Goal: Task Accomplishment & Management: Manage account settings

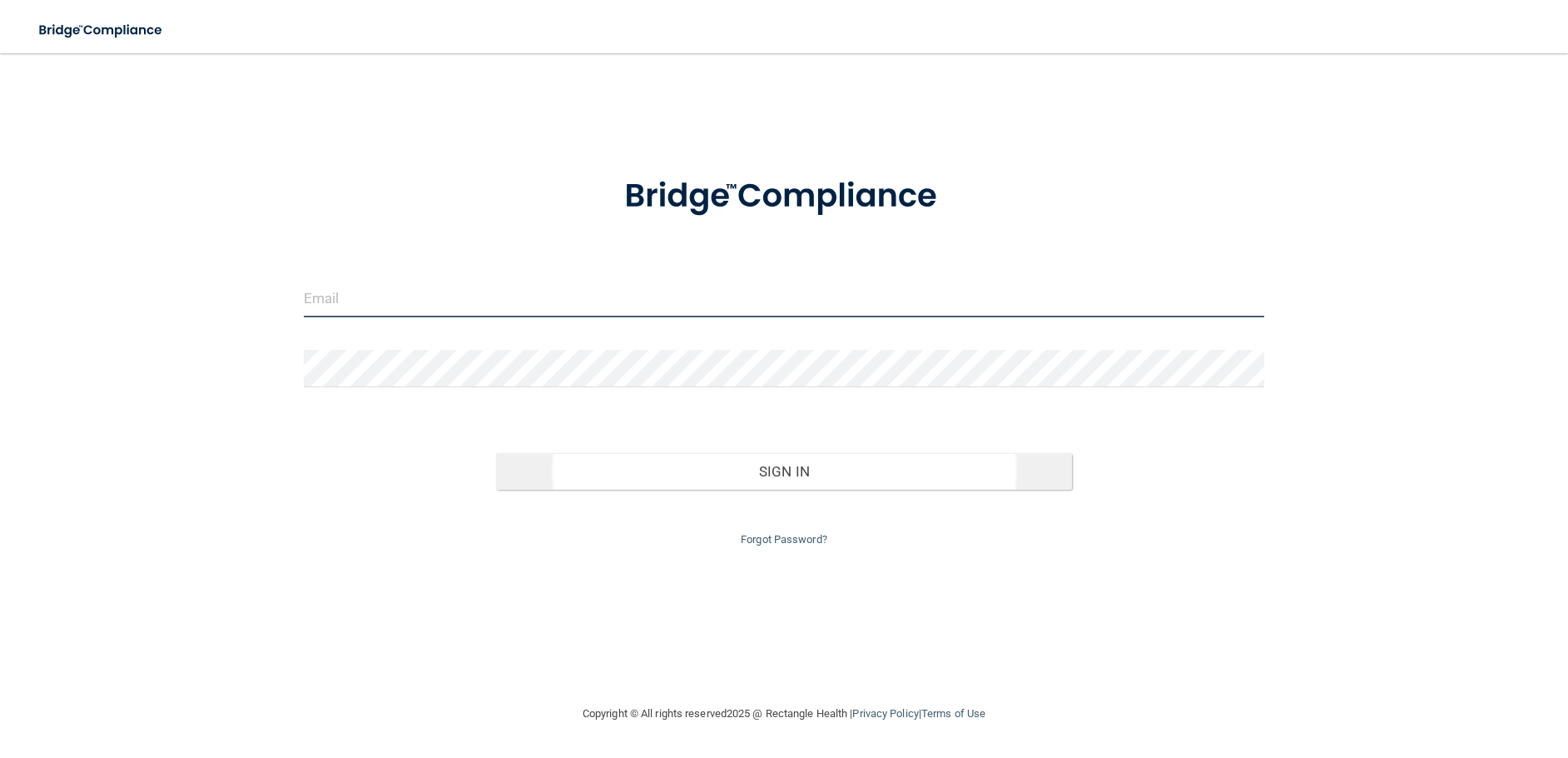
type input "[EMAIL_ADDRESS][DOMAIN_NAME]"
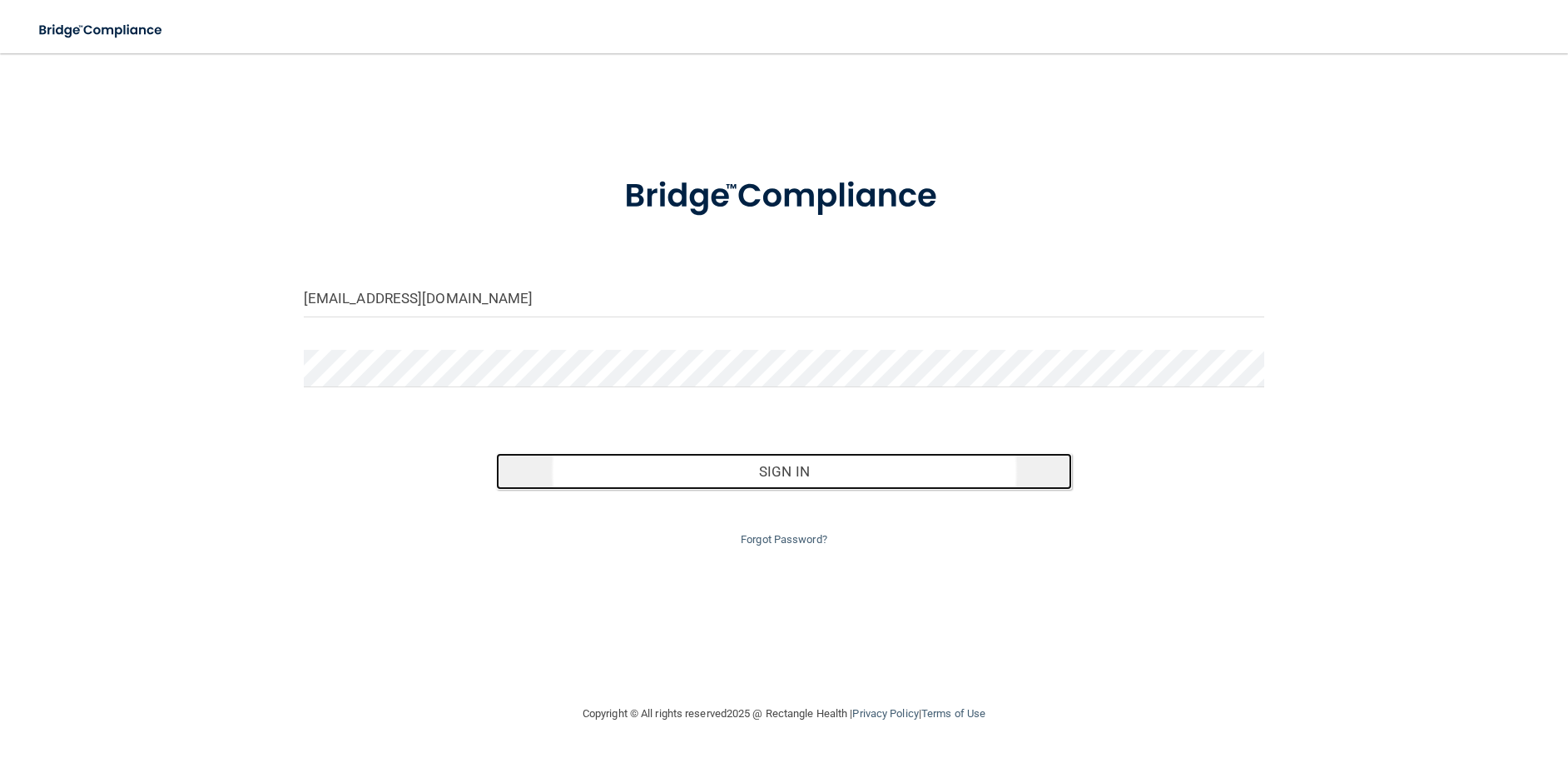
drag, startPoint x: 688, startPoint y: 456, endPoint x: 734, endPoint y: 471, distance: 48.4
click at [691, 456] on button "Sign In" at bounding box center [784, 471] width 576 height 36
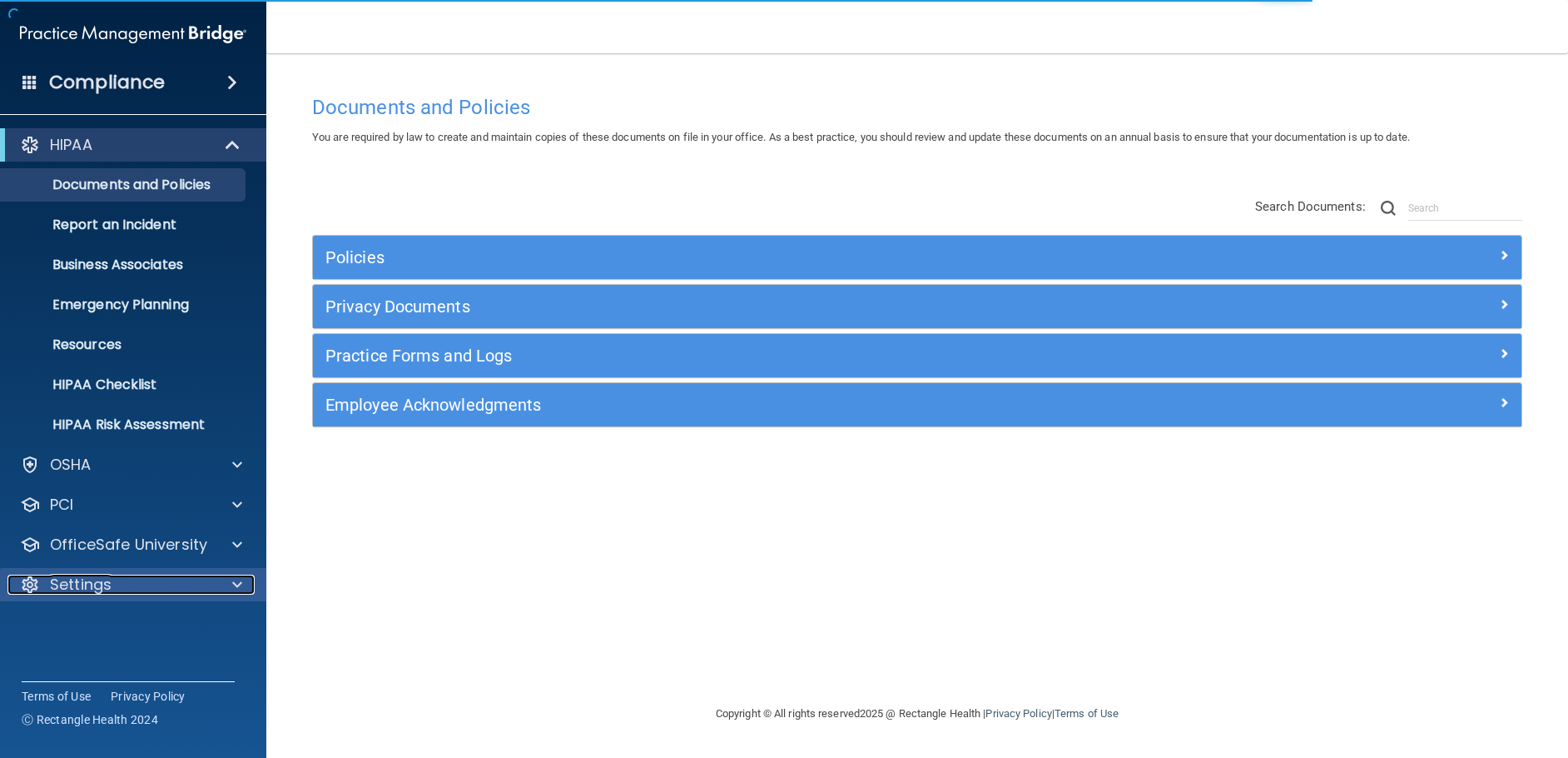
click at [96, 590] on p "Settings" at bounding box center [80, 584] width 61 height 20
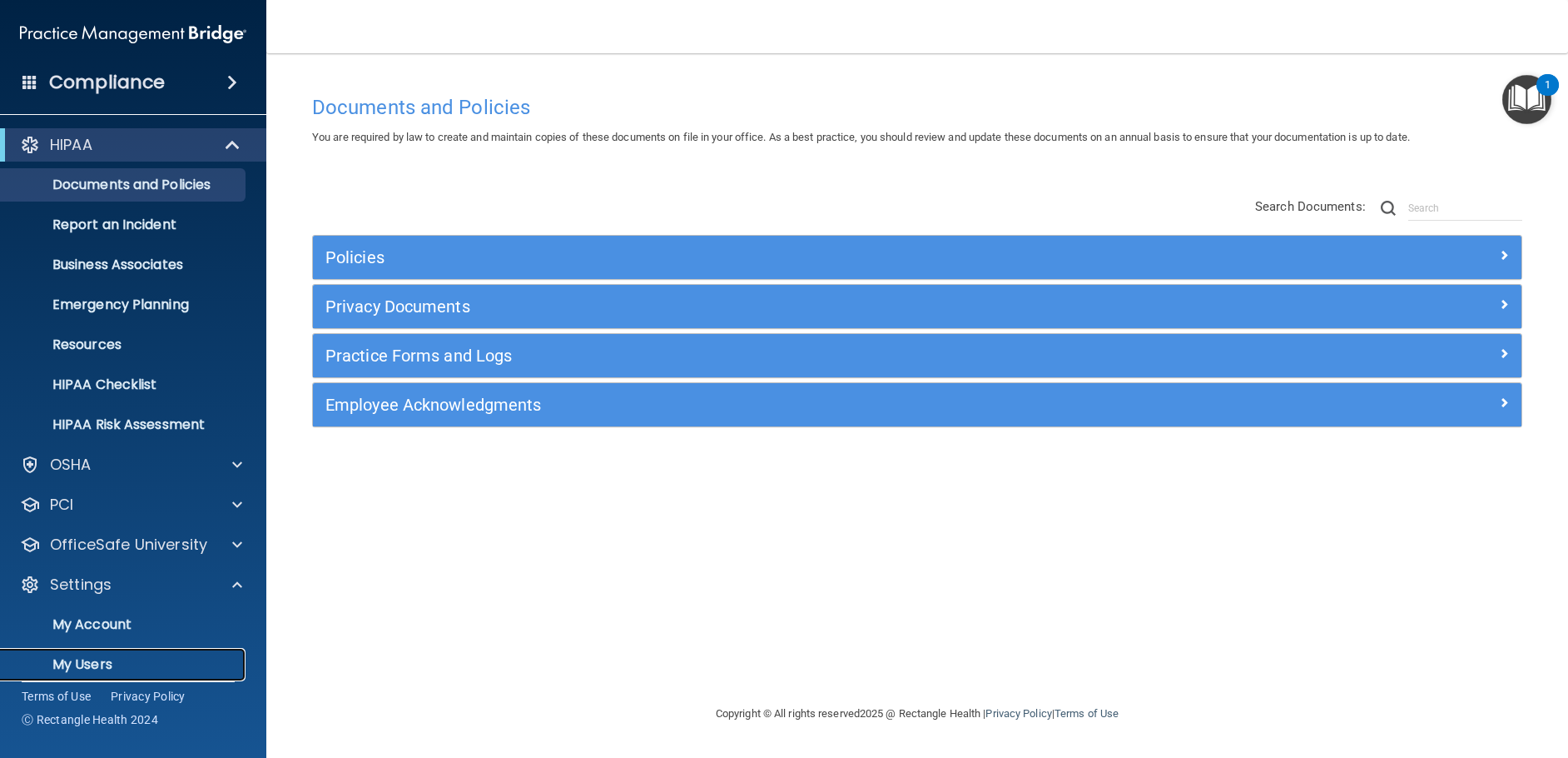
click at [88, 662] on p "My Users" at bounding box center [124, 664] width 227 height 16
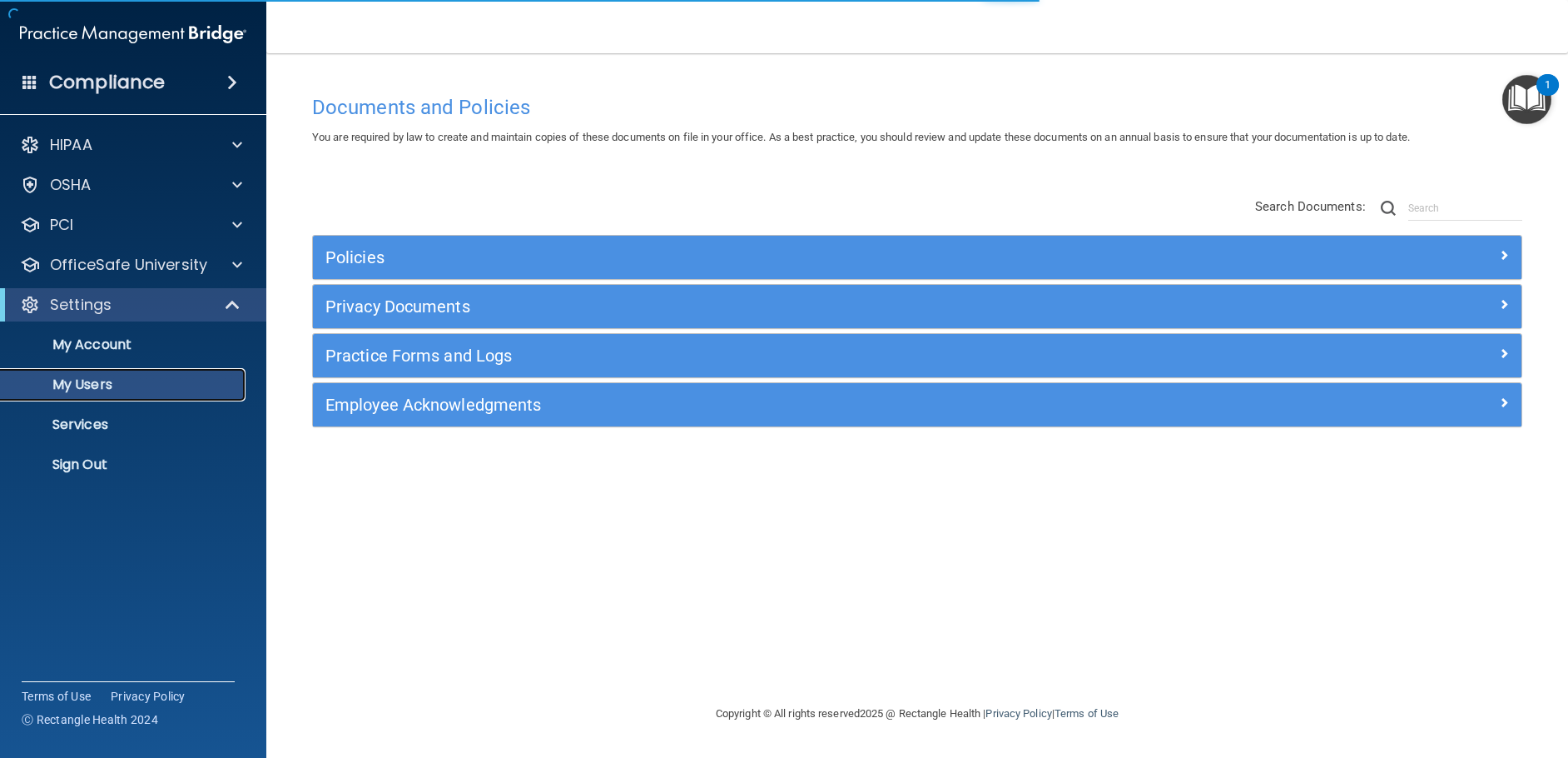
select select "20"
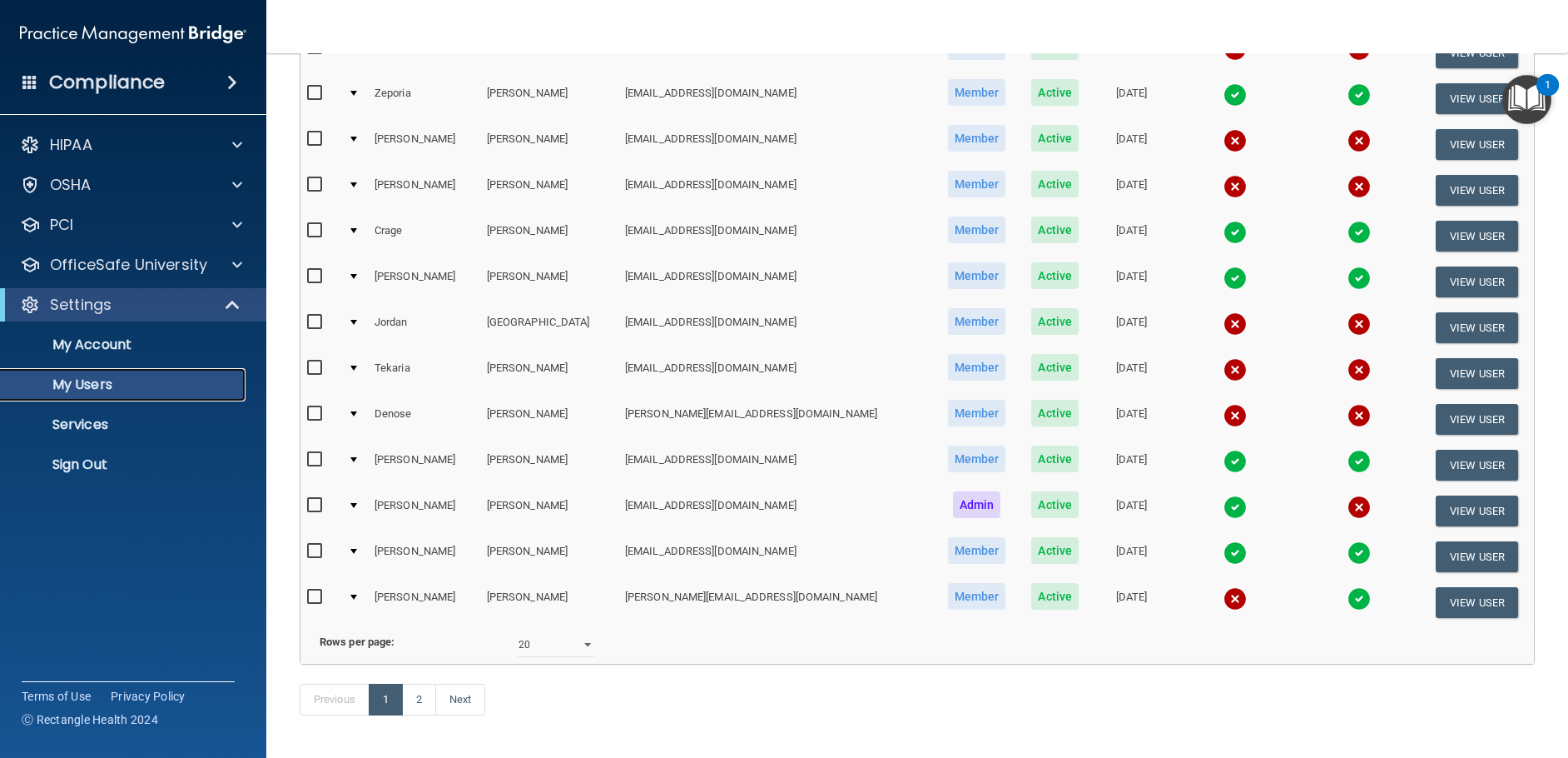
scroll to position [620, 0]
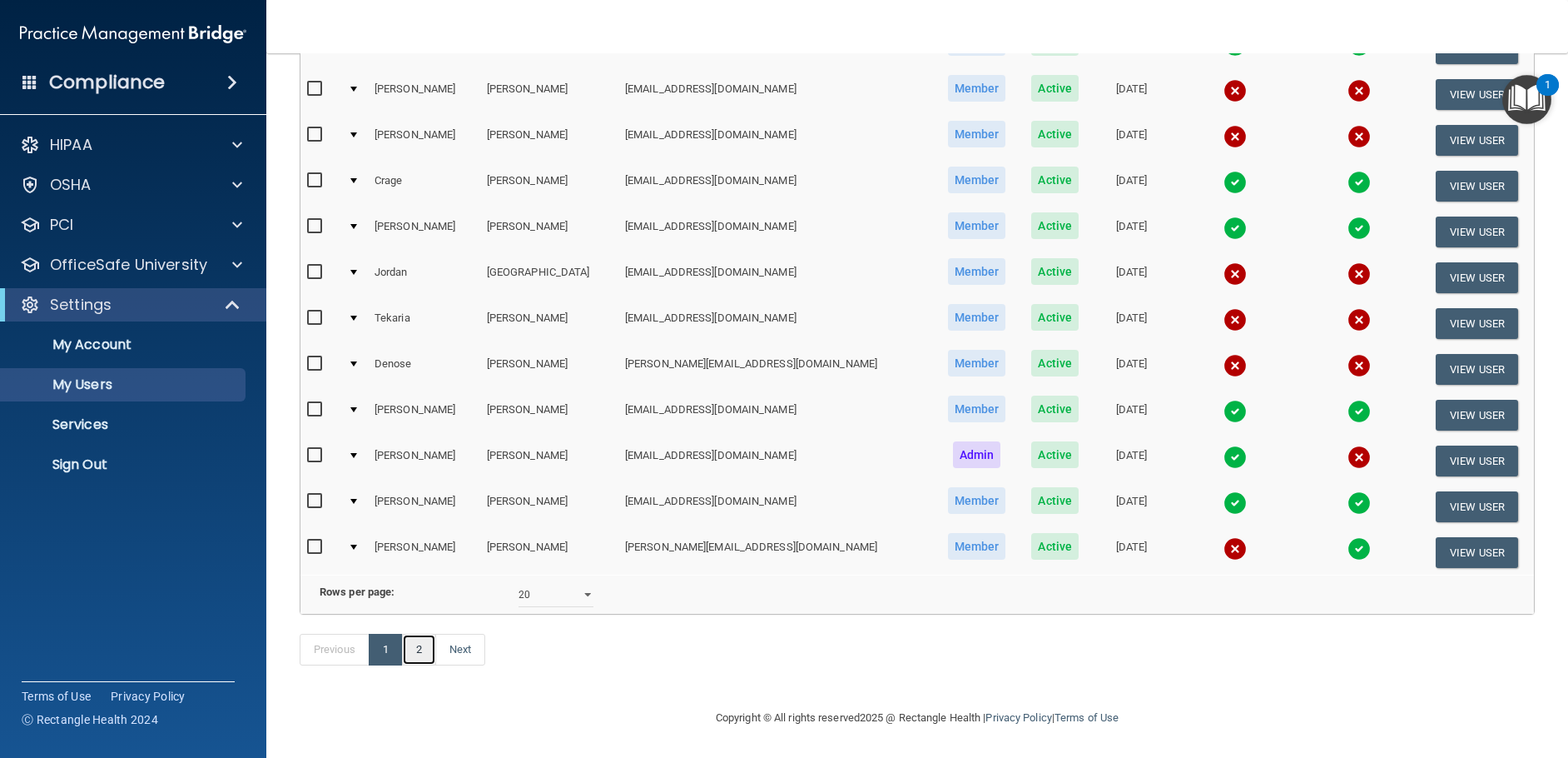
click at [416, 652] on link "2" at bounding box center [419, 649] width 35 height 32
select select "20"
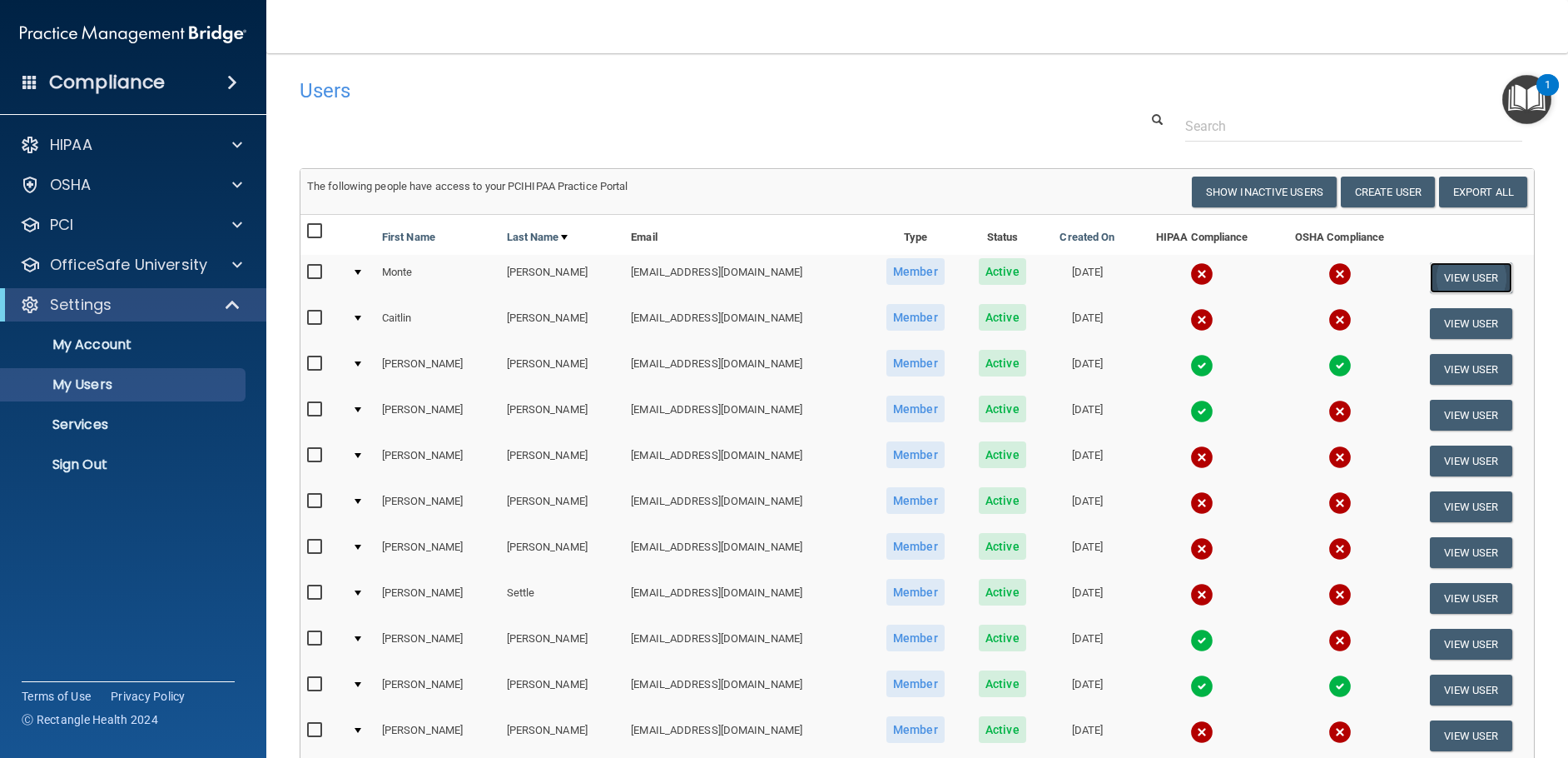
click at [1455, 277] on button "View User" at bounding box center [1470, 278] width 82 height 31
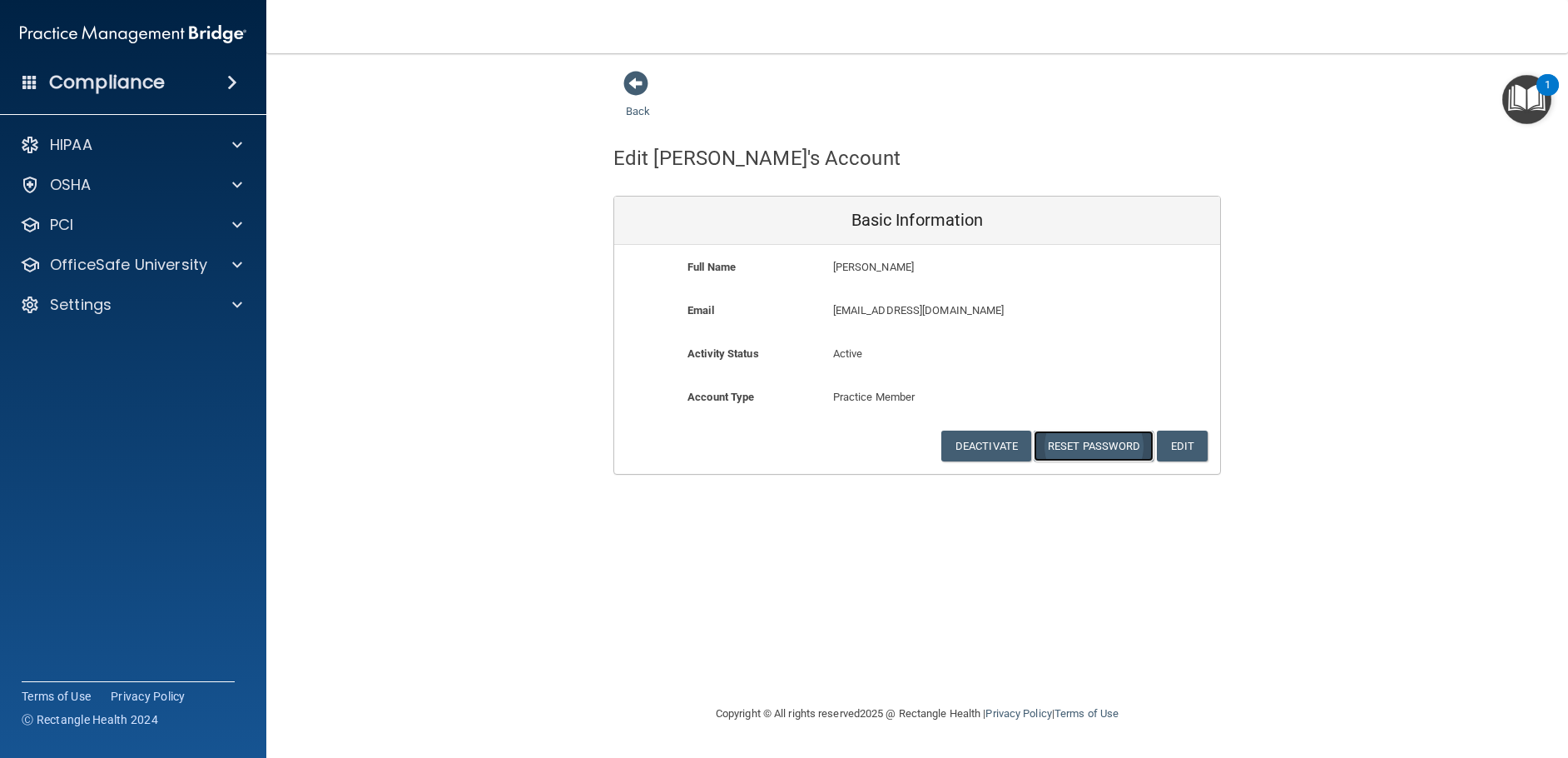
click at [1109, 445] on button "Reset Password" at bounding box center [1093, 446] width 120 height 31
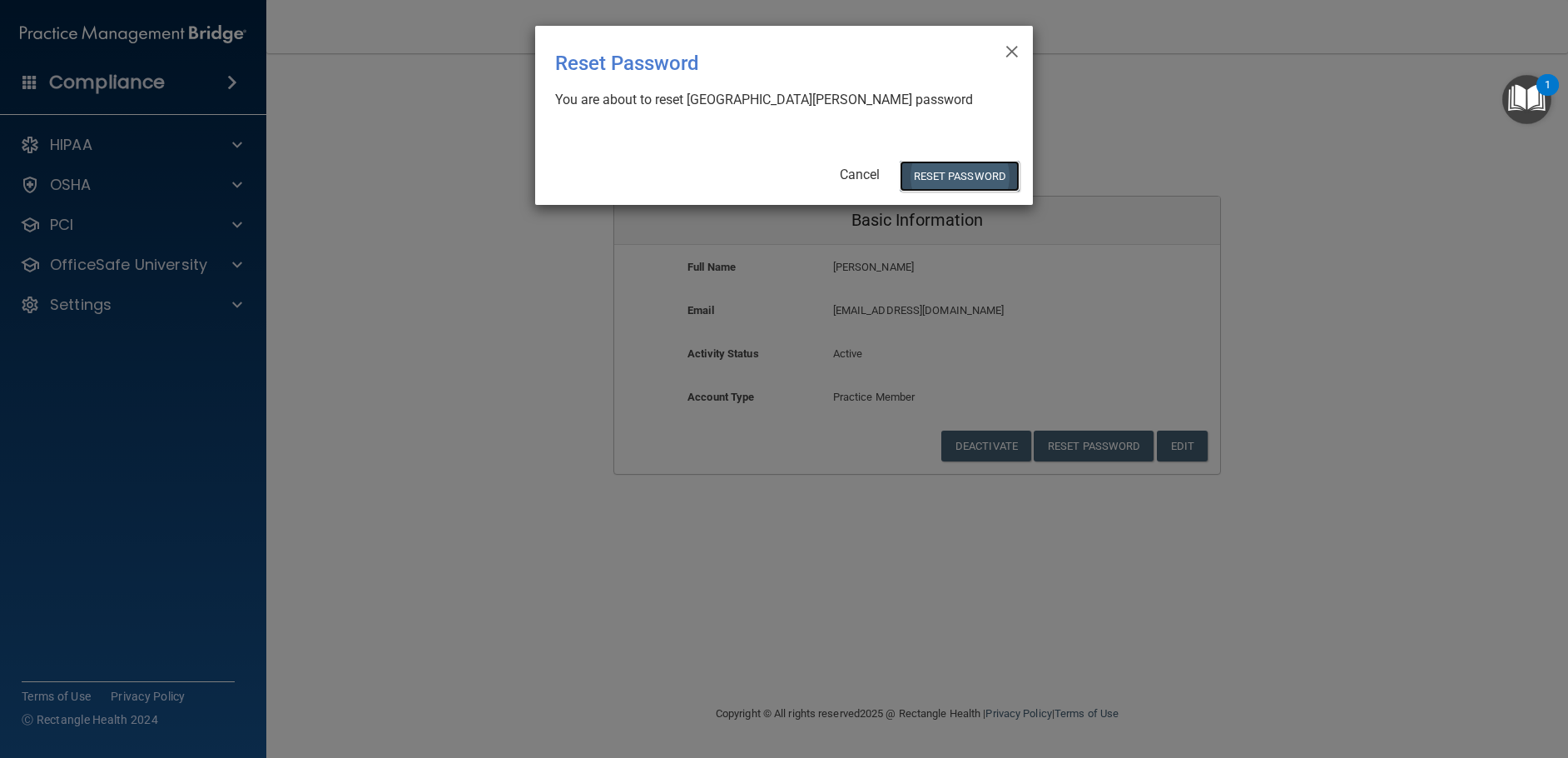
click at [975, 174] on button "Reset Password" at bounding box center [959, 176] width 120 height 31
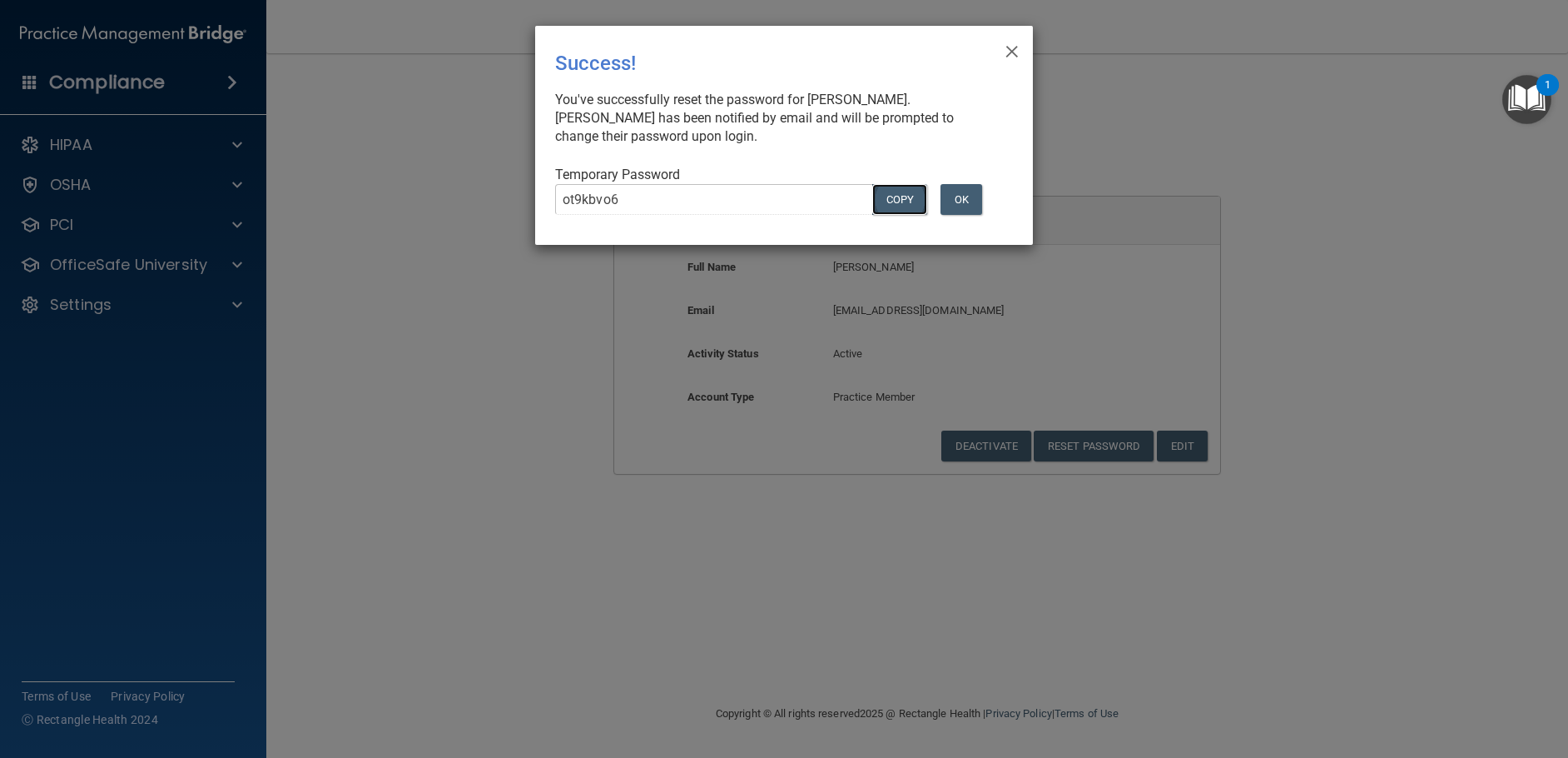
click at [894, 199] on button "COPY" at bounding box center [900, 199] width 55 height 31
click at [971, 208] on button "OK" at bounding box center [961, 199] width 41 height 31
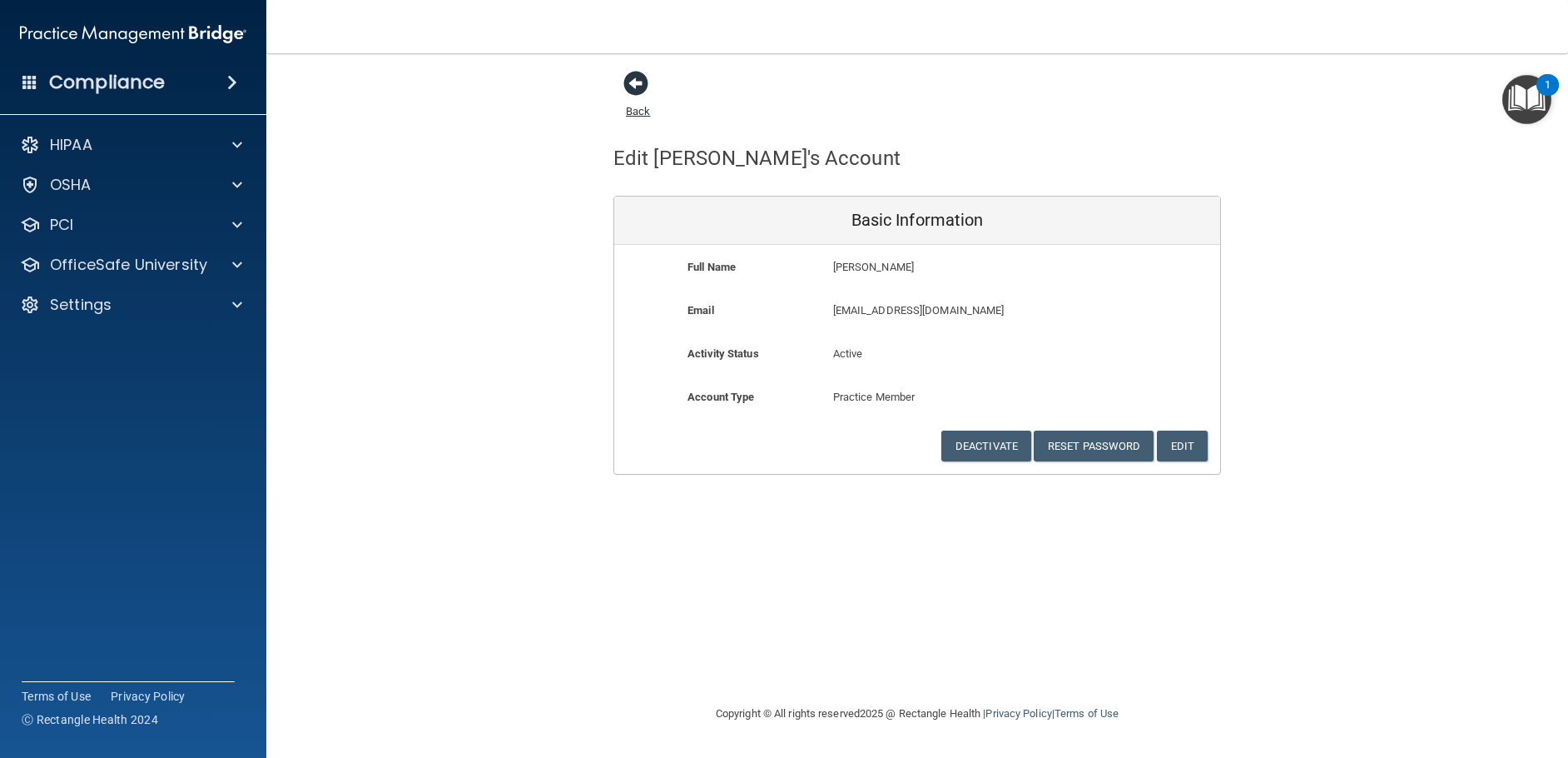
click at [639, 81] on span at bounding box center [635, 83] width 25 height 25
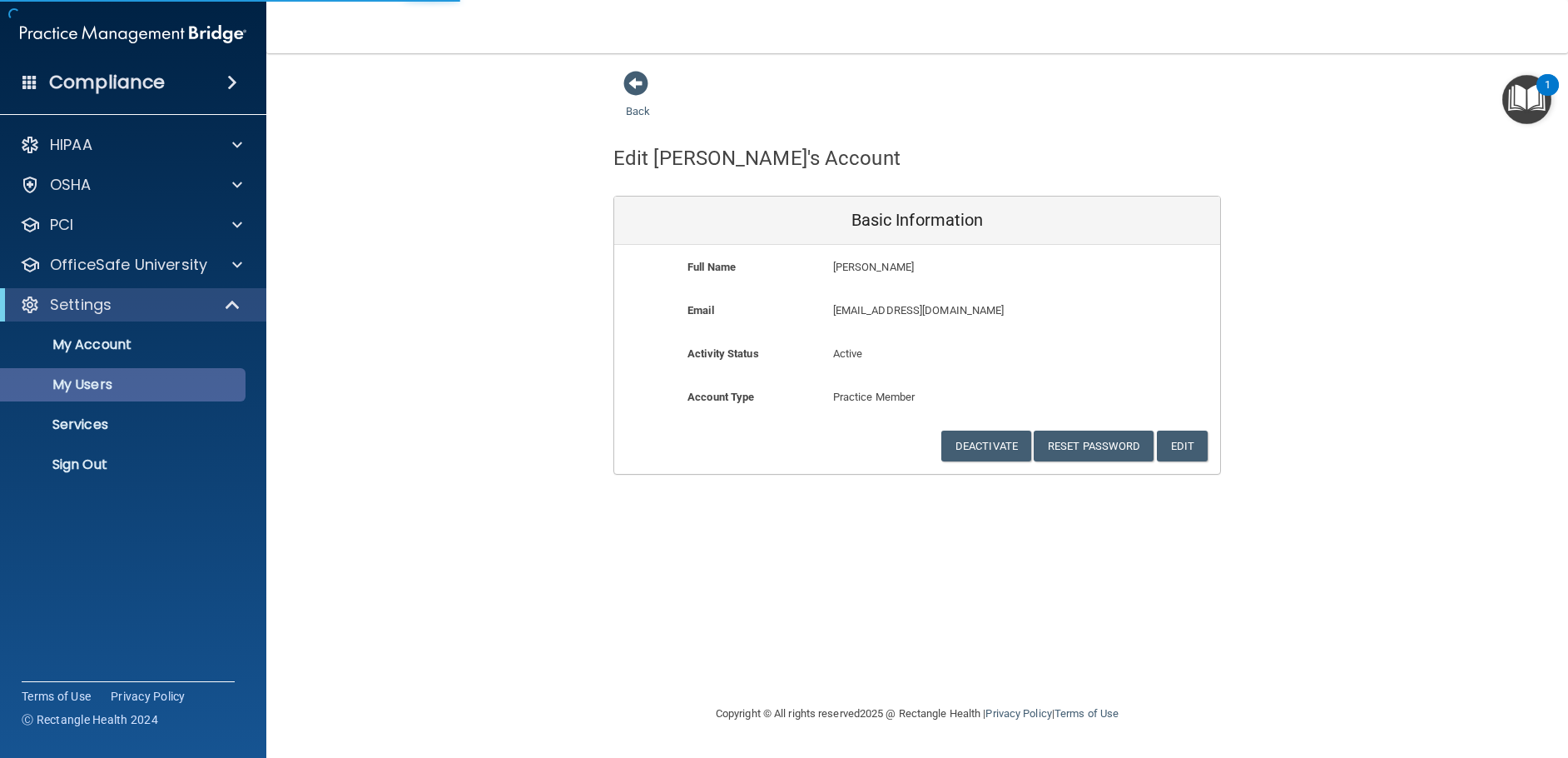
select select "20"
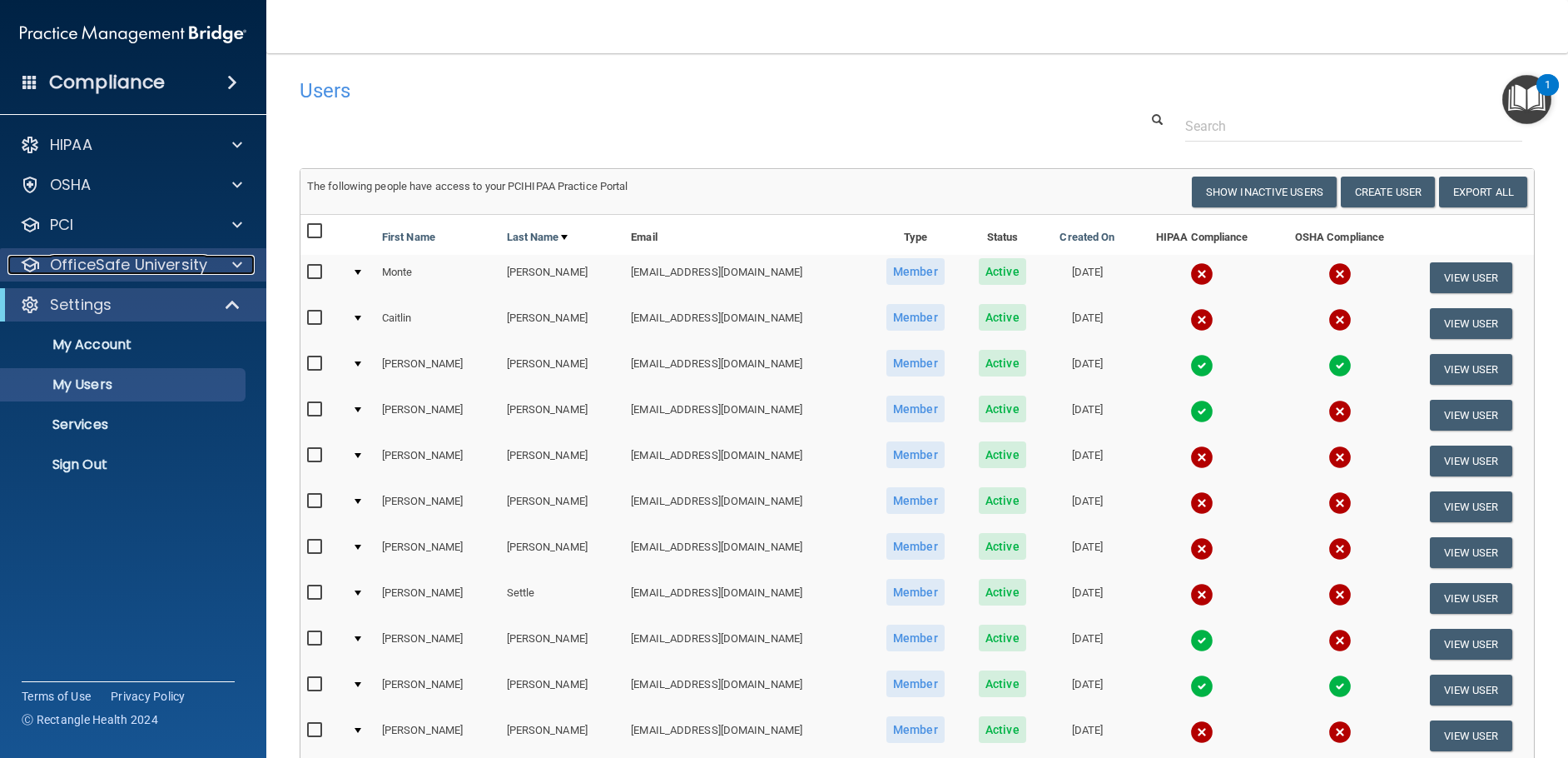
click at [240, 268] on span at bounding box center [237, 264] width 10 height 20
